Goal: Check status: Check status

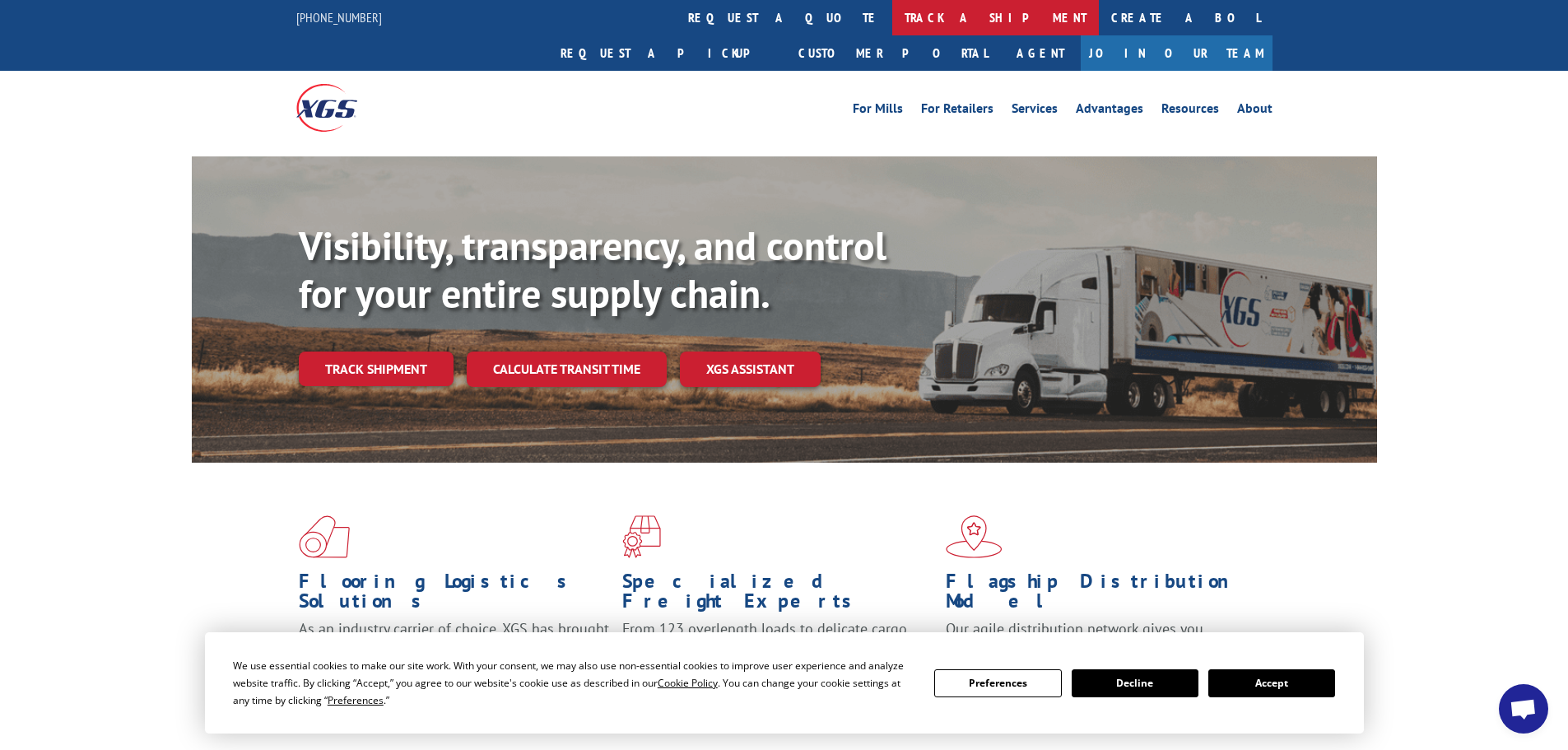
click at [892, 20] on link "track a shipment" at bounding box center [995, 17] width 206 height 36
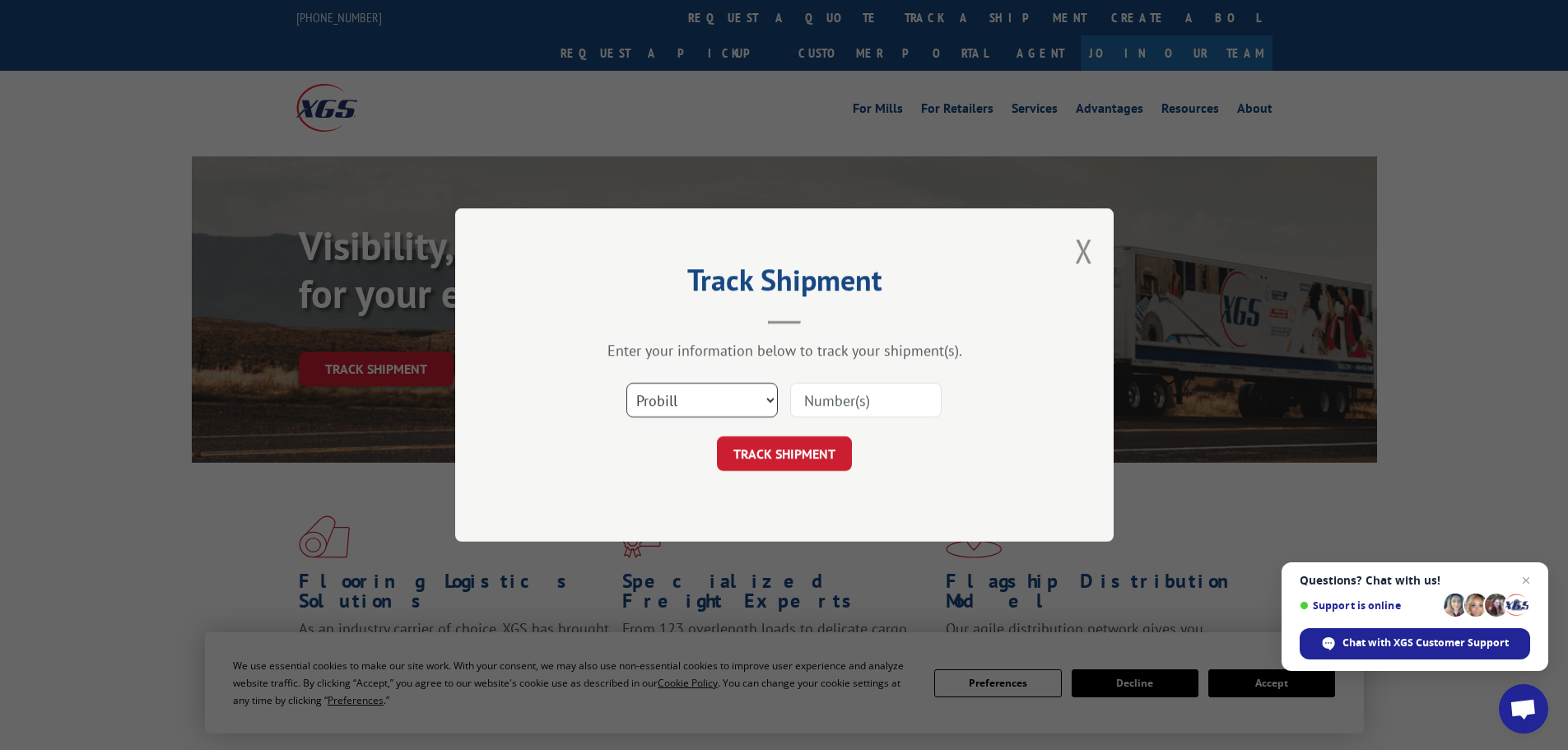
click at [688, 394] on select "Select category... Probill BOL PO" at bounding box center [703, 400] width 152 height 35
select select "po"
click at [627, 383] on select "Select category... Probill BOL PO" at bounding box center [703, 400] width 152 height 35
paste input "12537230"
type input "12537230"
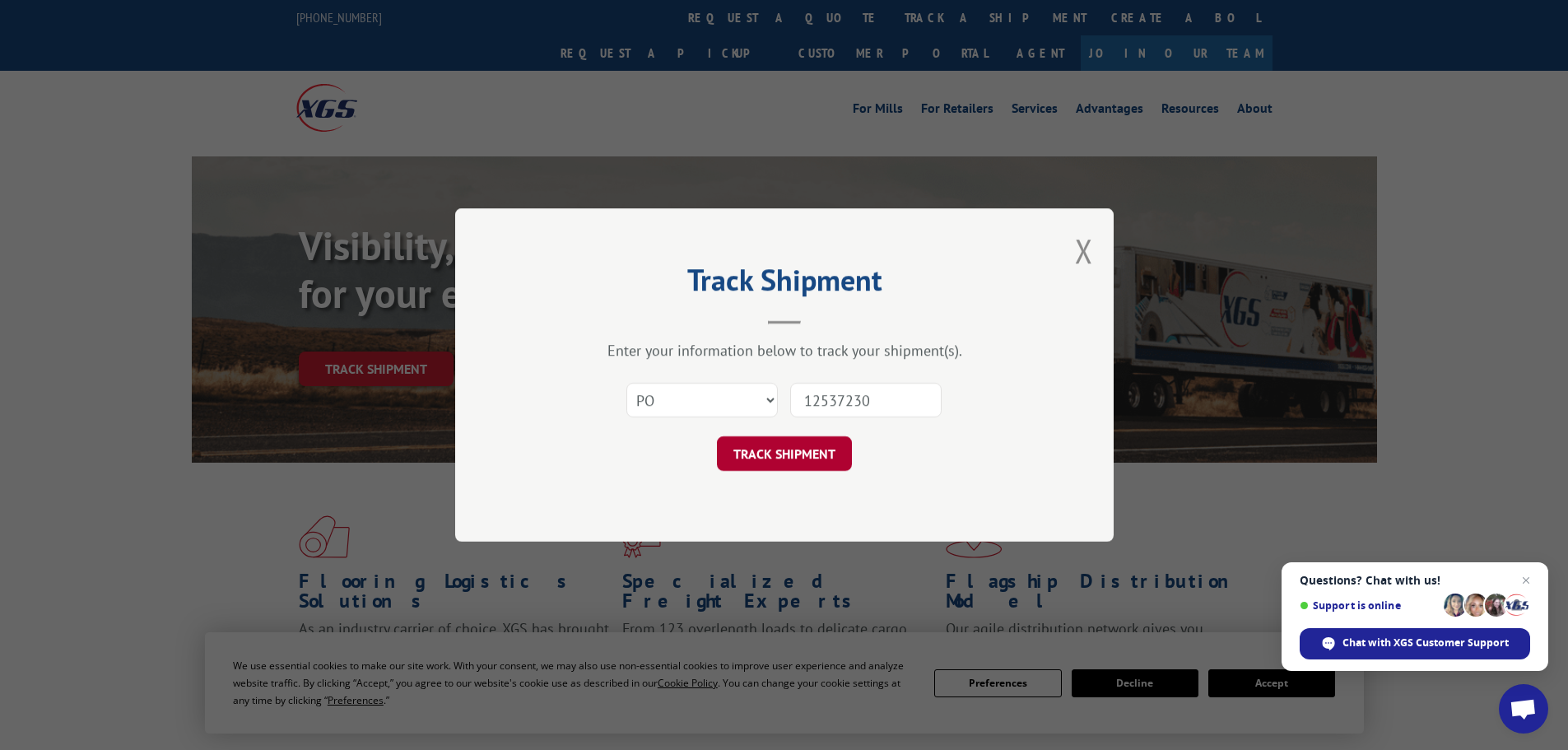
click at [788, 456] on button "TRACK SHIPMENT" at bounding box center [784, 453] width 135 height 35
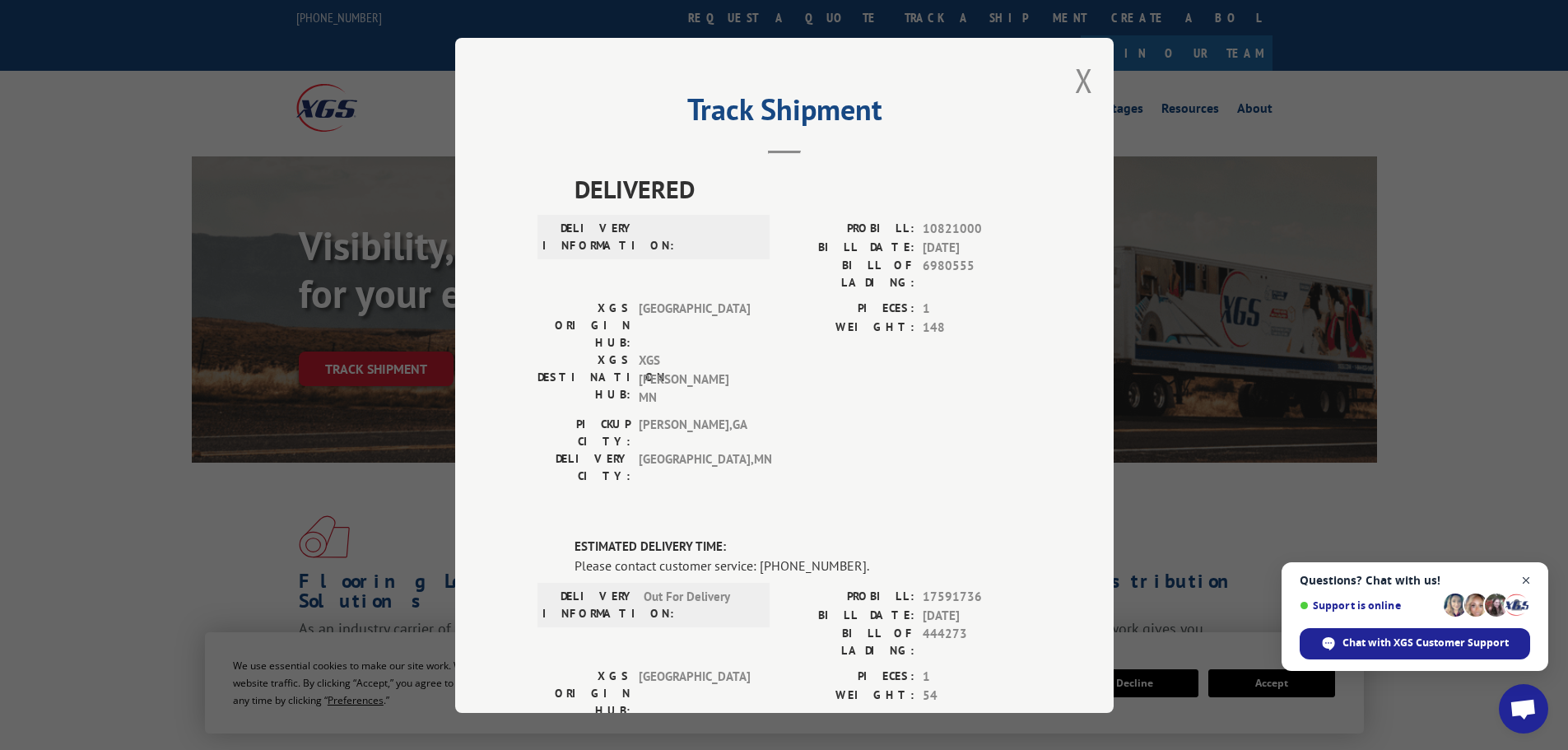
click at [1528, 584] on span "Open chat" at bounding box center [1526, 580] width 20 height 20
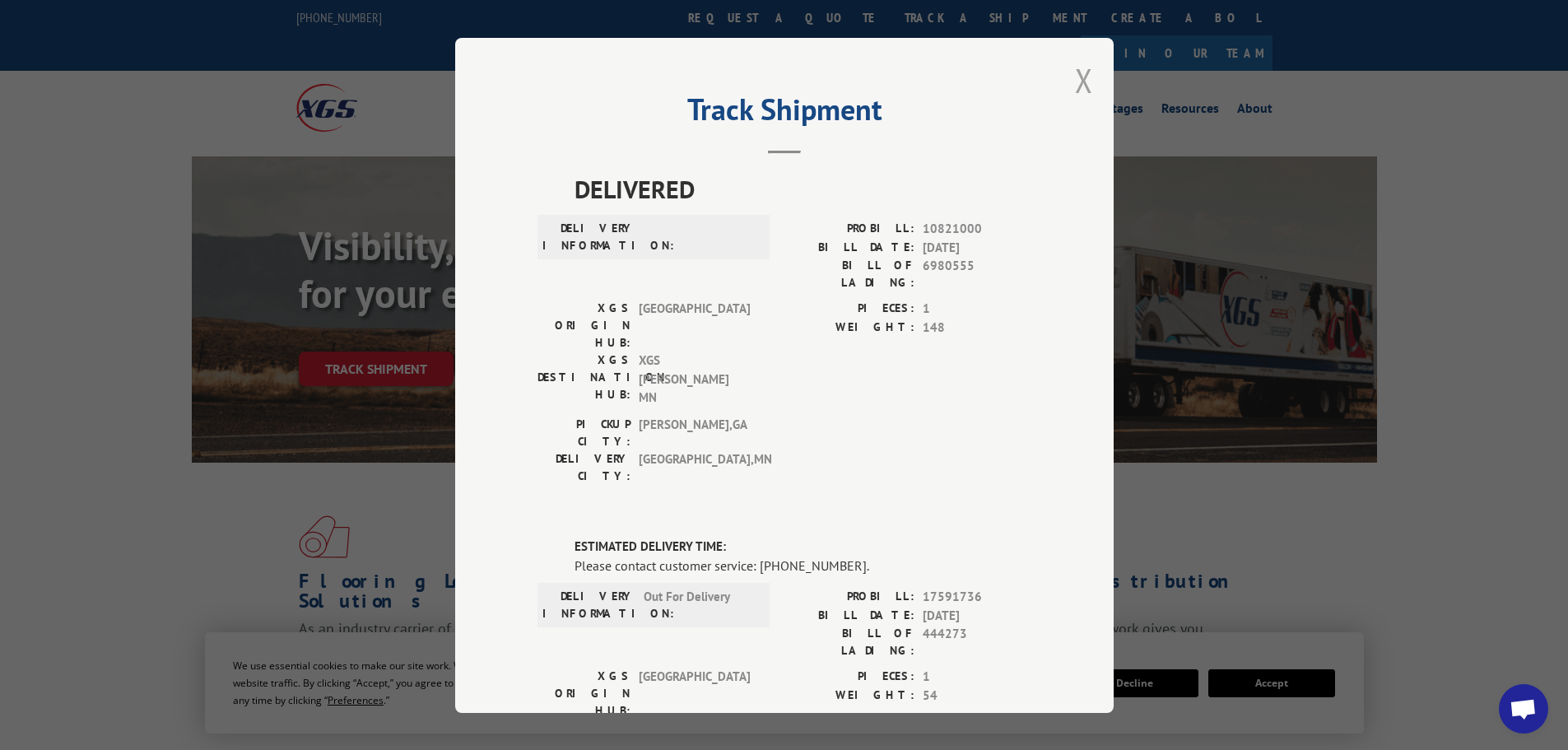
click at [1078, 82] on button "Close modal" at bounding box center [1084, 80] width 18 height 43
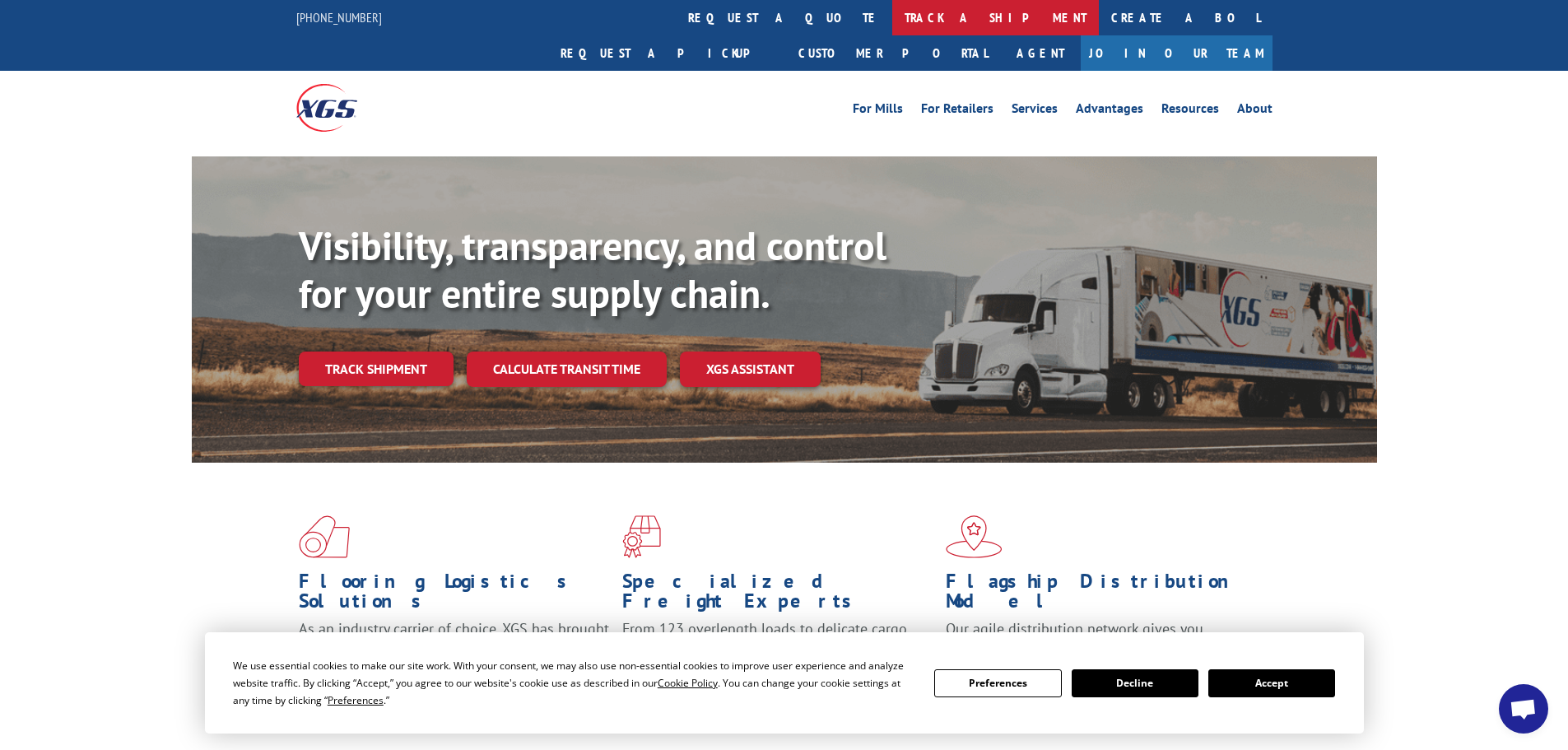
click at [892, 15] on link "track a shipment" at bounding box center [995, 17] width 206 height 36
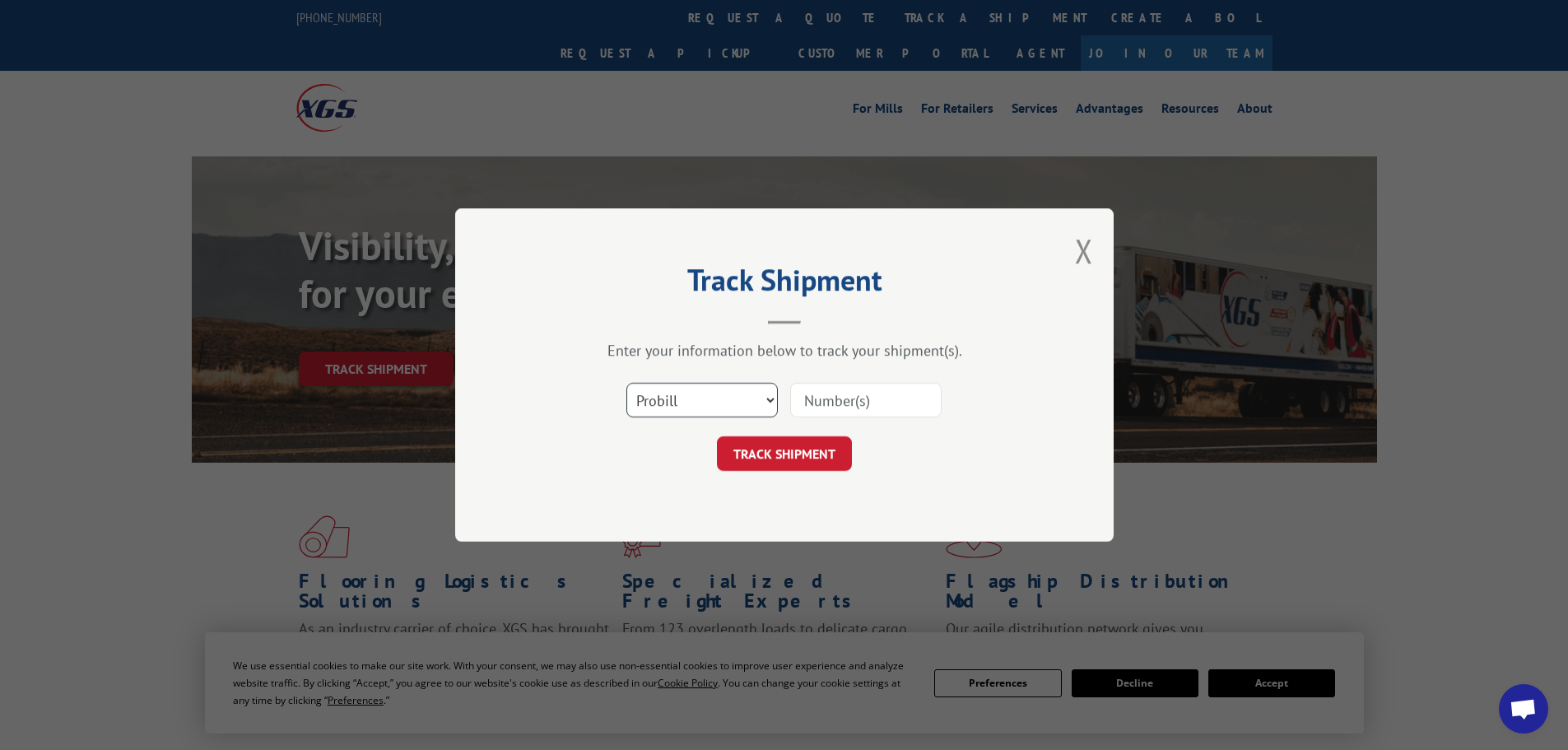
click at [668, 401] on select "Select category... Probill BOL PO" at bounding box center [703, 400] width 152 height 35
select select "po"
click at [627, 383] on select "Select category... Probill BOL PO" at bounding box center [703, 400] width 152 height 35
paste input "12536738"
type input "12536738"
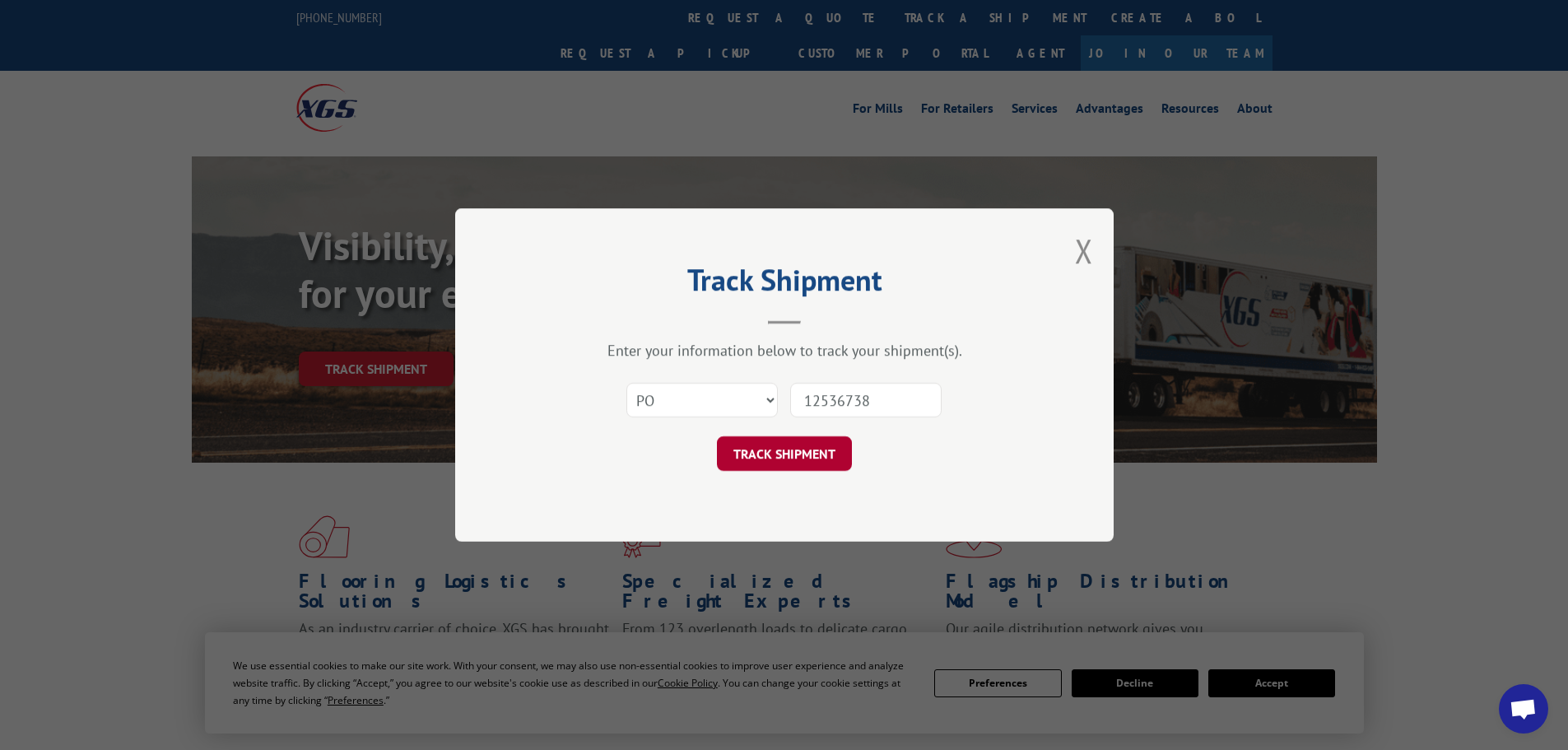
click at [783, 461] on button "TRACK SHIPMENT" at bounding box center [784, 453] width 135 height 35
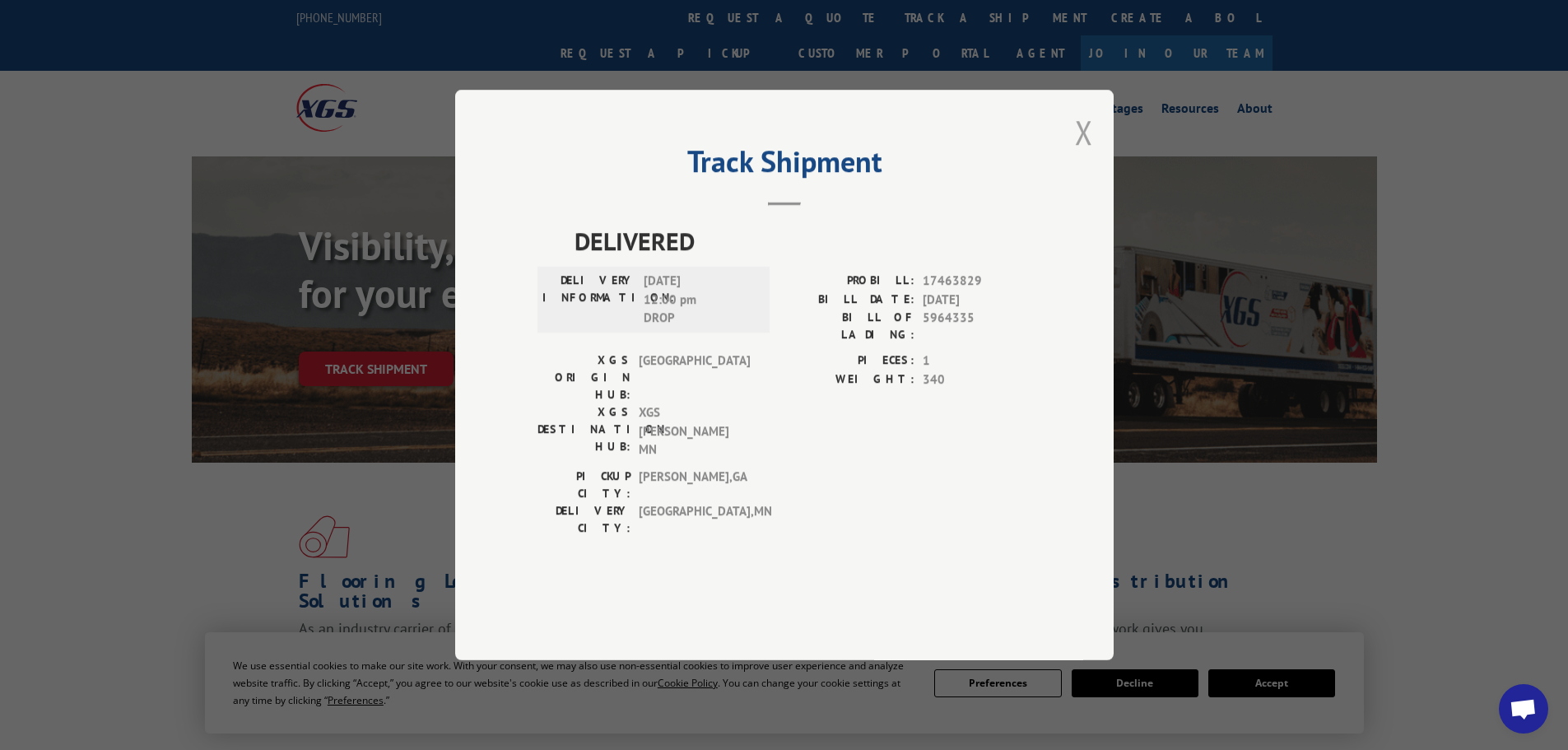
click at [1078, 154] on button "Close modal" at bounding box center [1084, 132] width 18 height 43
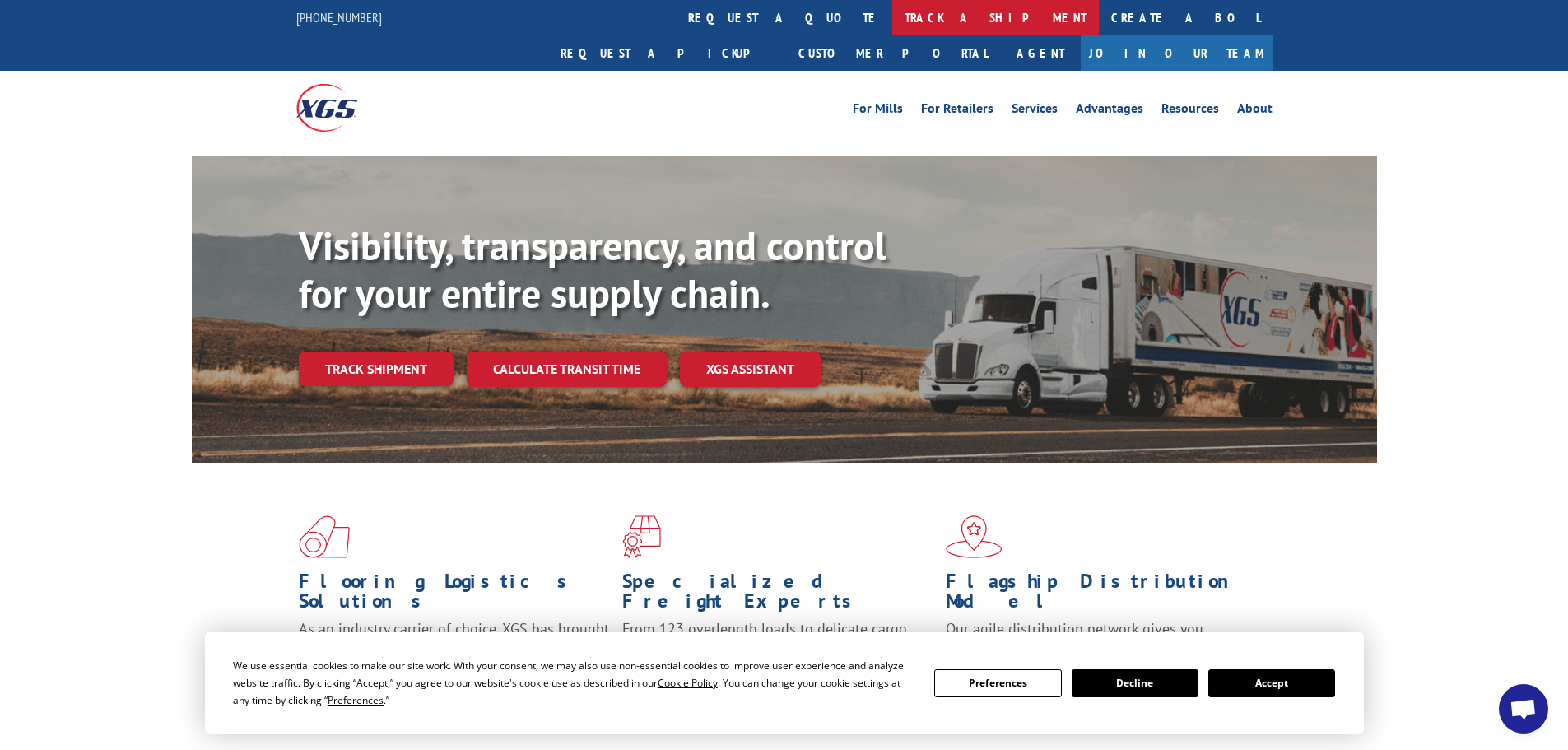
click at [892, 13] on link "track a shipment" at bounding box center [995, 17] width 206 height 36
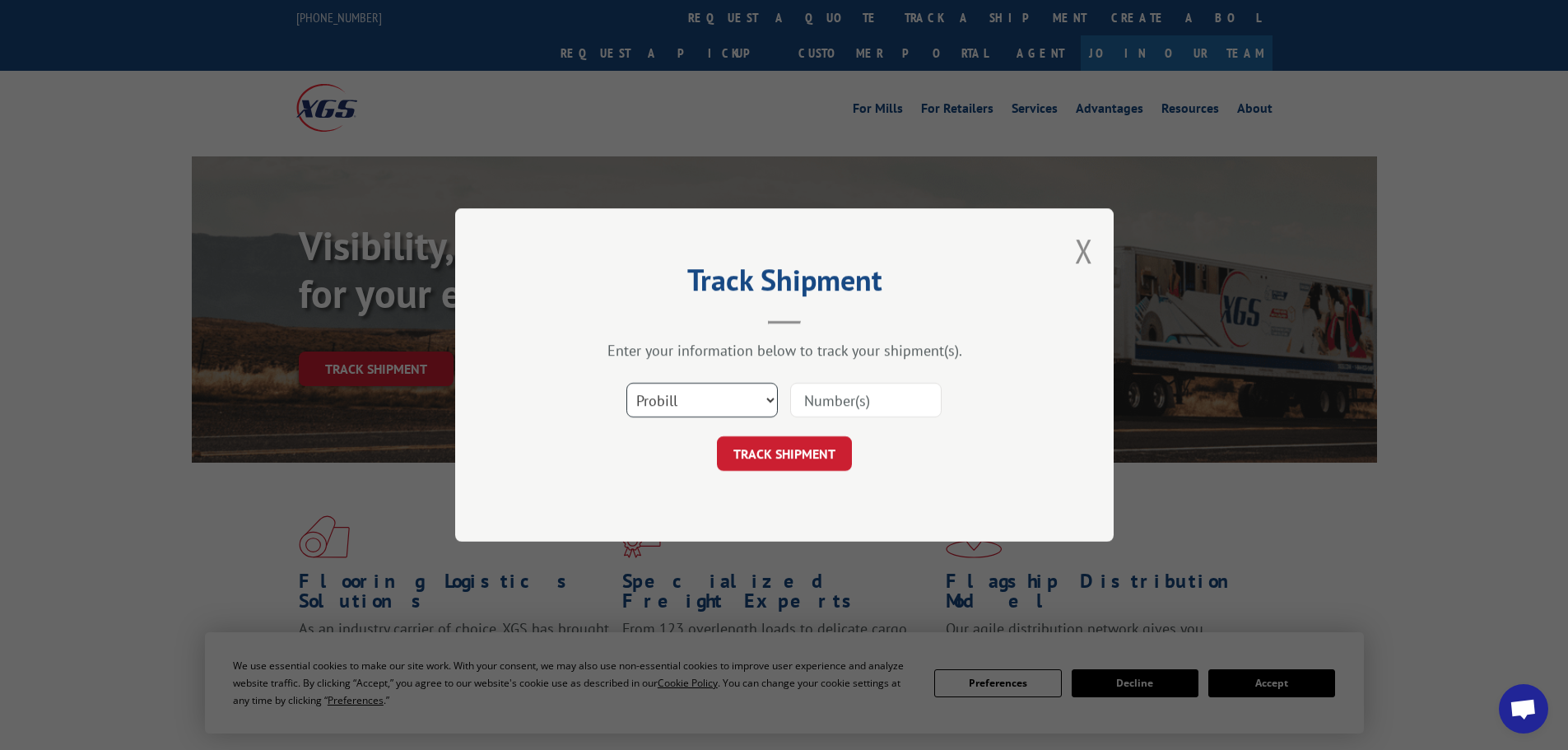
click at [685, 401] on select "Select category... Probill BOL PO" at bounding box center [703, 400] width 152 height 35
select select "po"
click at [627, 383] on select "Select category... Probill BOL PO" at bounding box center [703, 400] width 152 height 35
paste input "12537195"
type input "12537195"
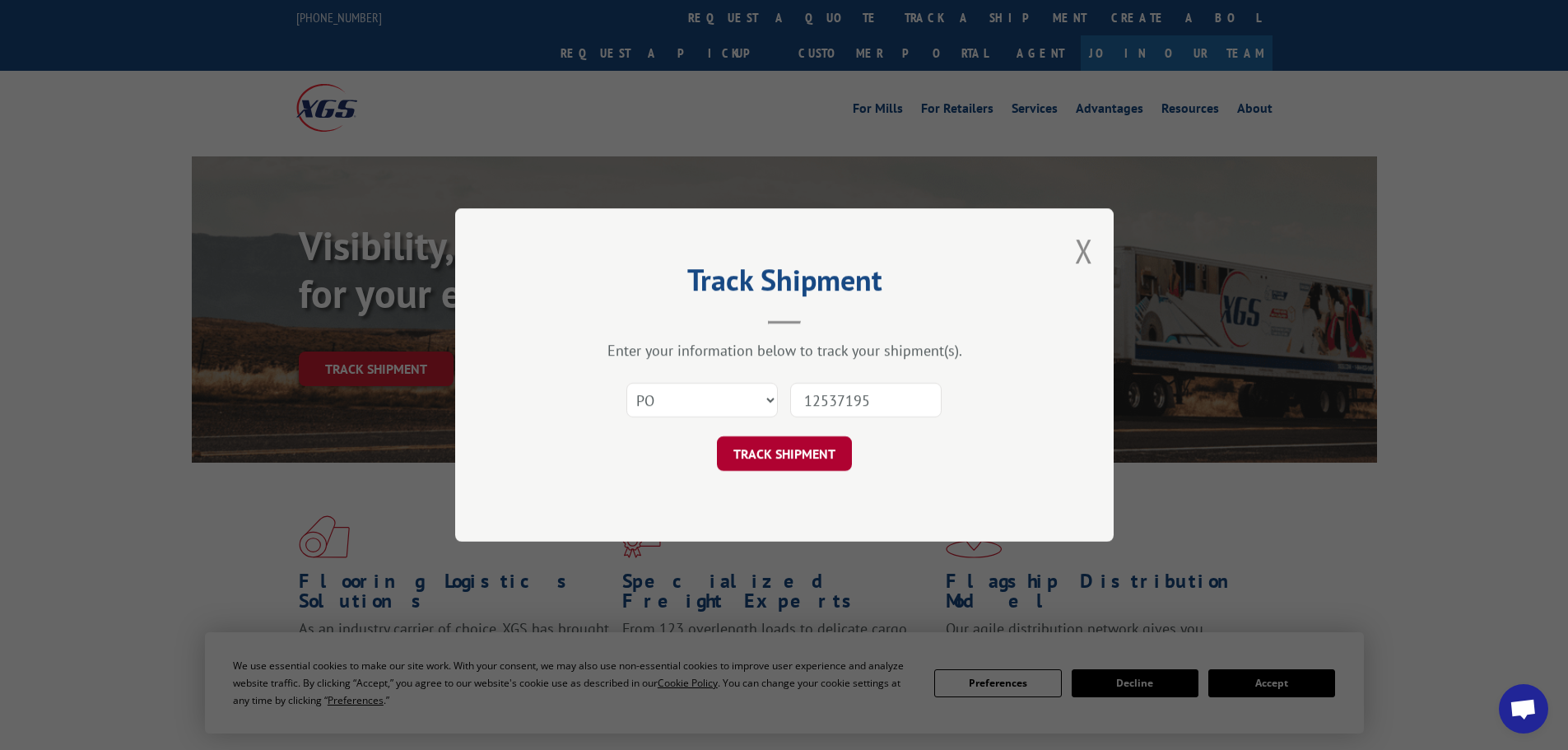
click at [776, 456] on button "TRACK SHIPMENT" at bounding box center [784, 453] width 135 height 35
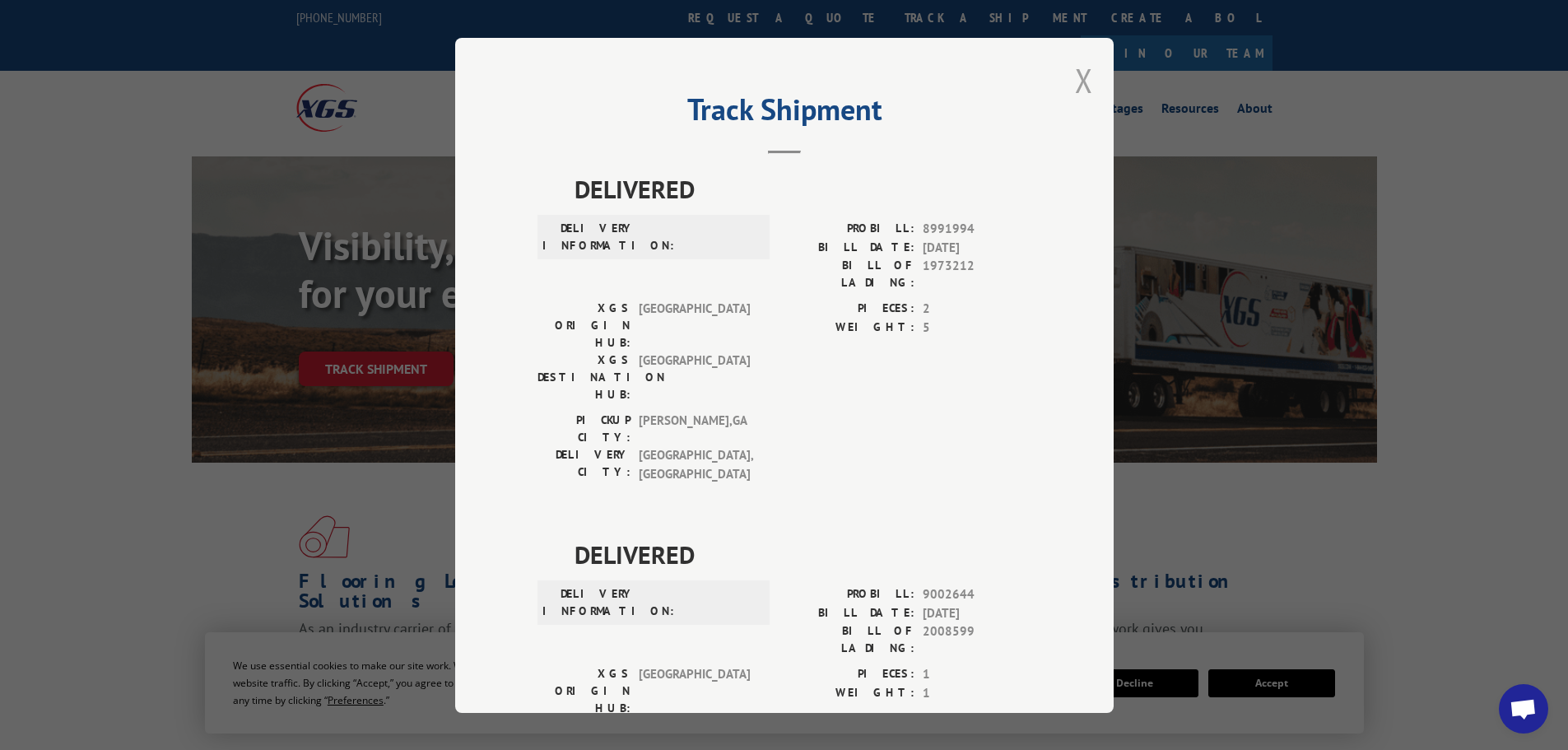
click at [1083, 88] on button "Close modal" at bounding box center [1084, 80] width 18 height 43
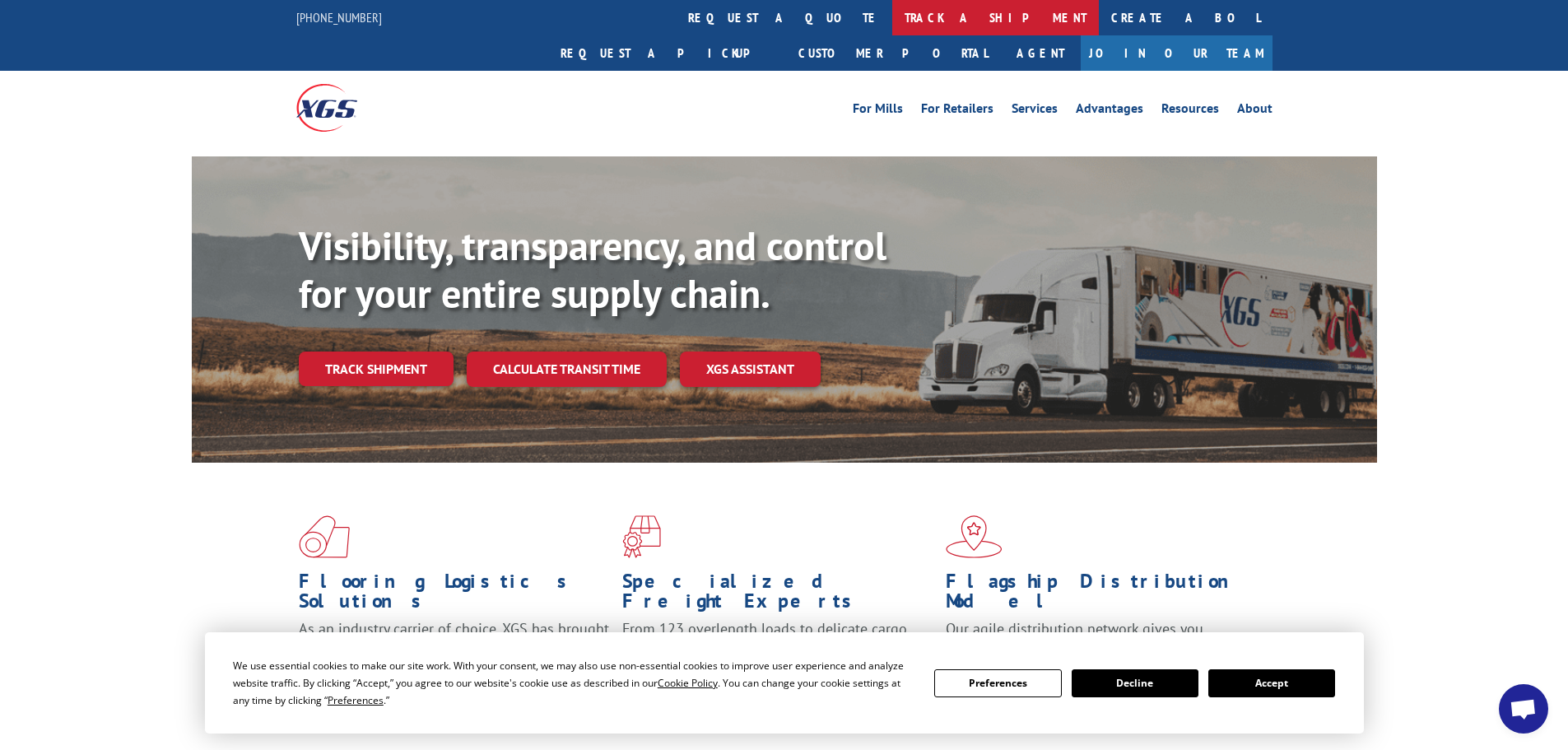
click at [892, 19] on link "track a shipment" at bounding box center [995, 17] width 206 height 36
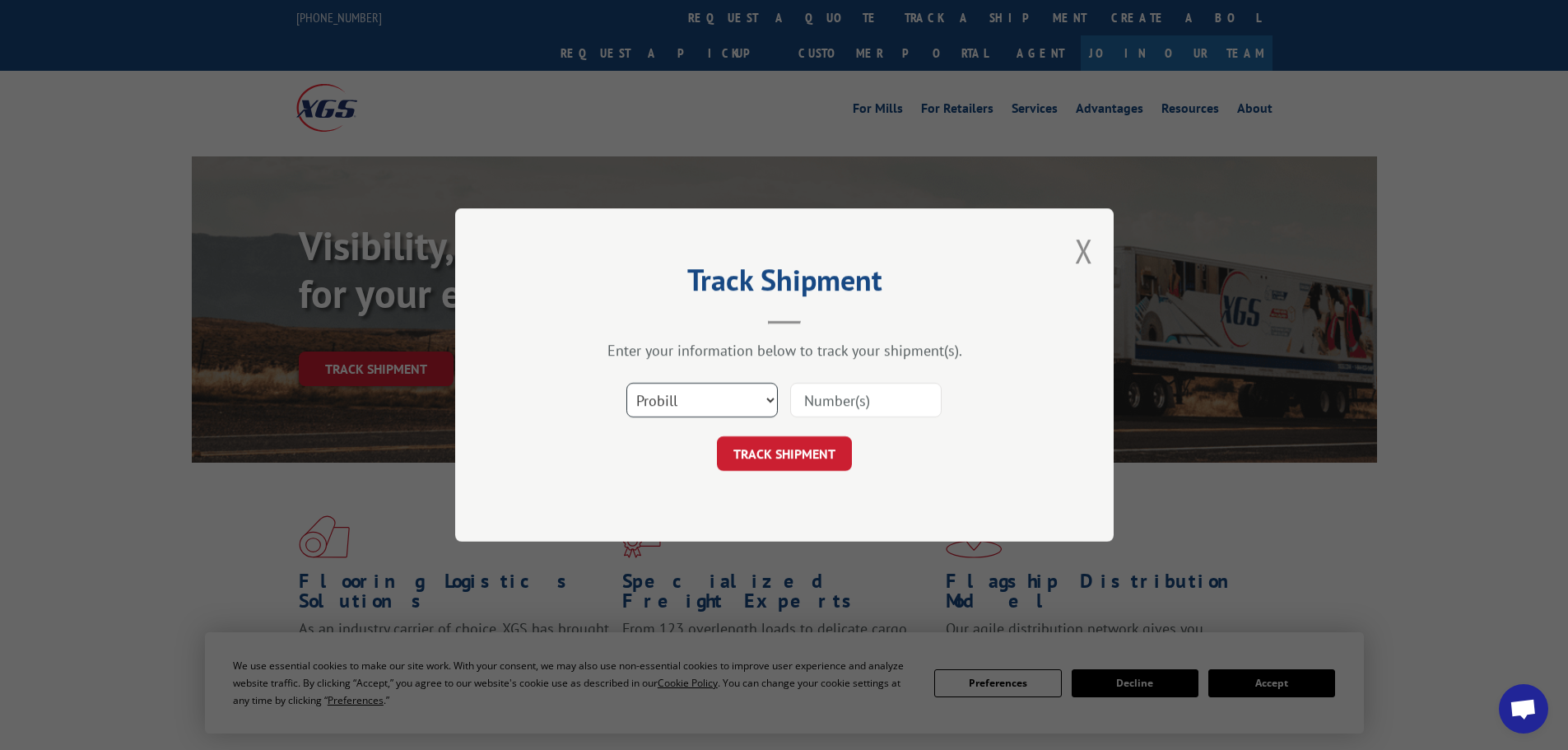
click at [663, 399] on select "Select category... Probill BOL PO" at bounding box center [703, 400] width 152 height 35
select select "po"
click at [627, 383] on select "Select category... Probill BOL PO" at bounding box center [703, 400] width 152 height 35
paste input "12537229"
type input "12537229"
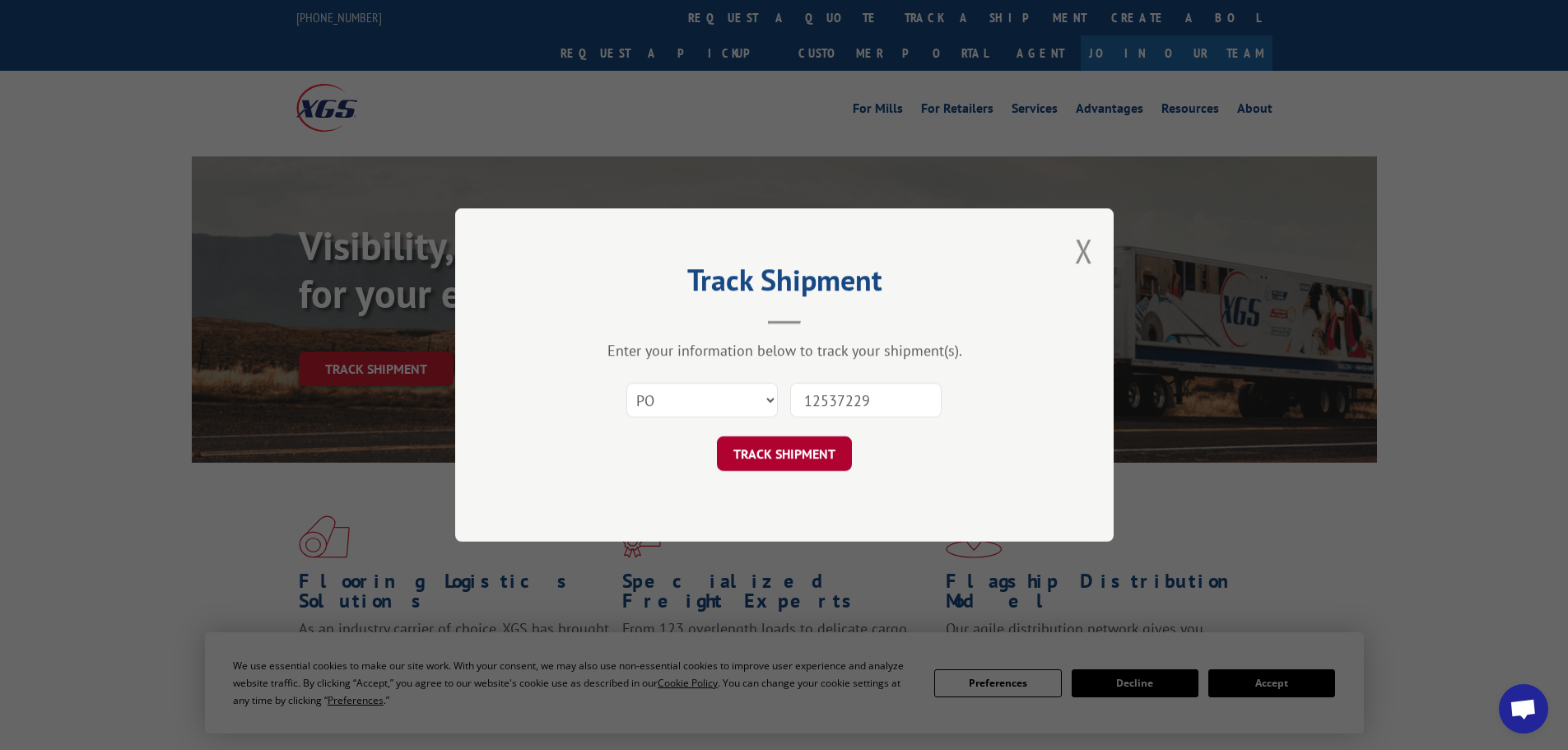
click at [772, 453] on button "TRACK SHIPMENT" at bounding box center [784, 453] width 135 height 35
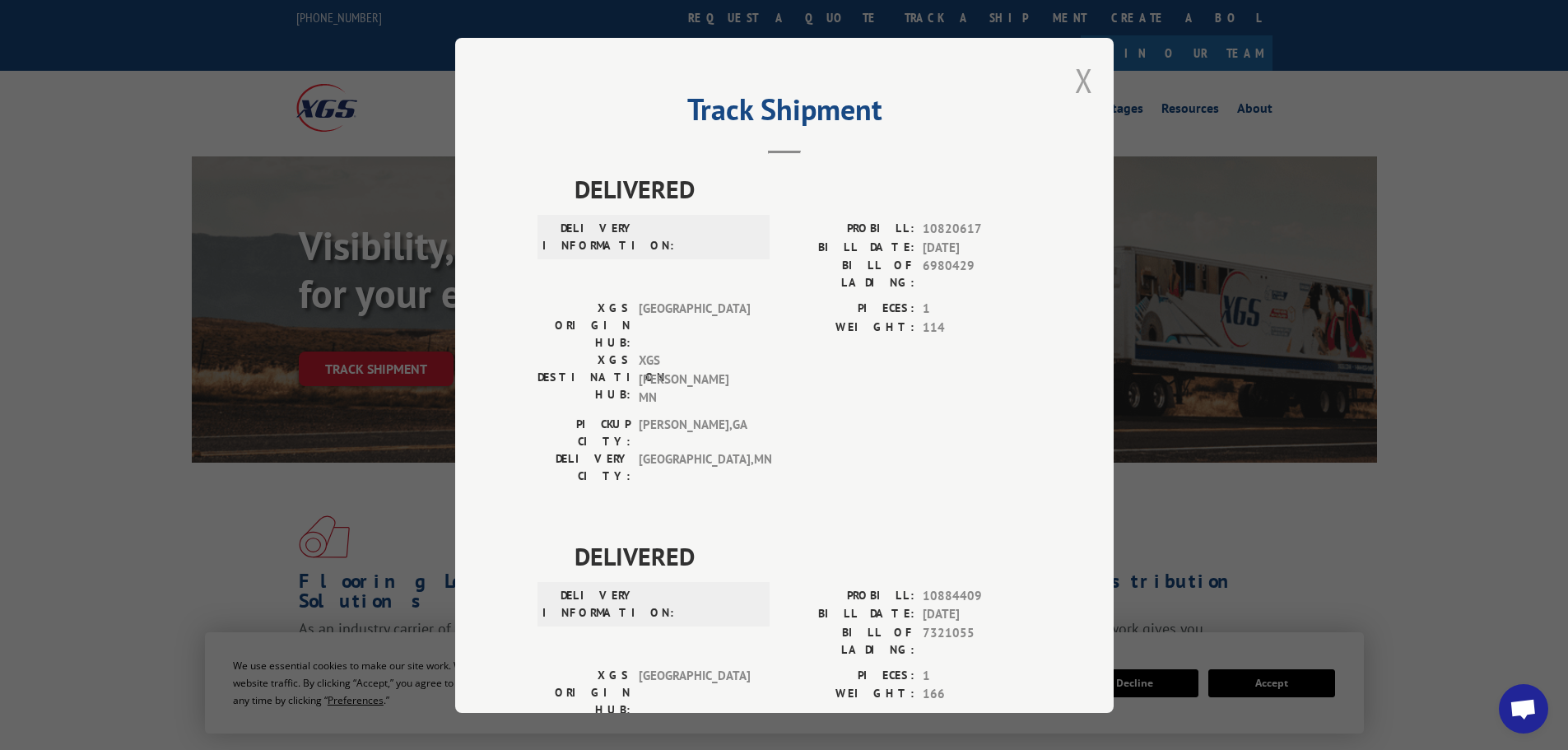
click at [1075, 82] on button "Close modal" at bounding box center [1084, 80] width 18 height 43
